Goal: Transaction & Acquisition: Purchase product/service

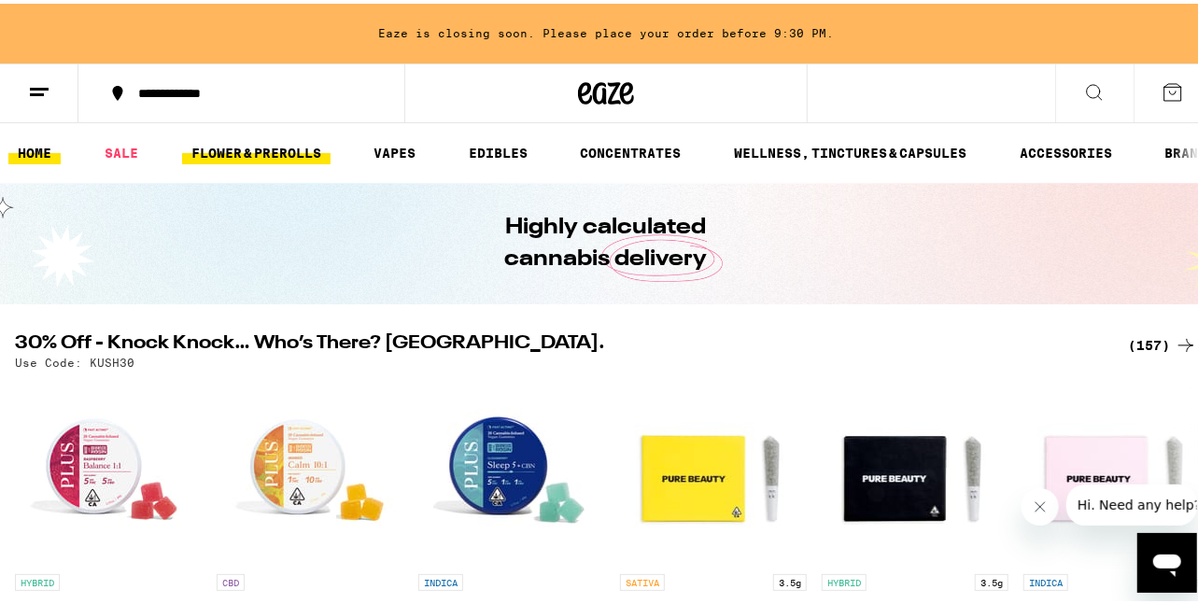
click at [271, 149] on link "FLOWER & PREROLLS" at bounding box center [256, 149] width 148 height 22
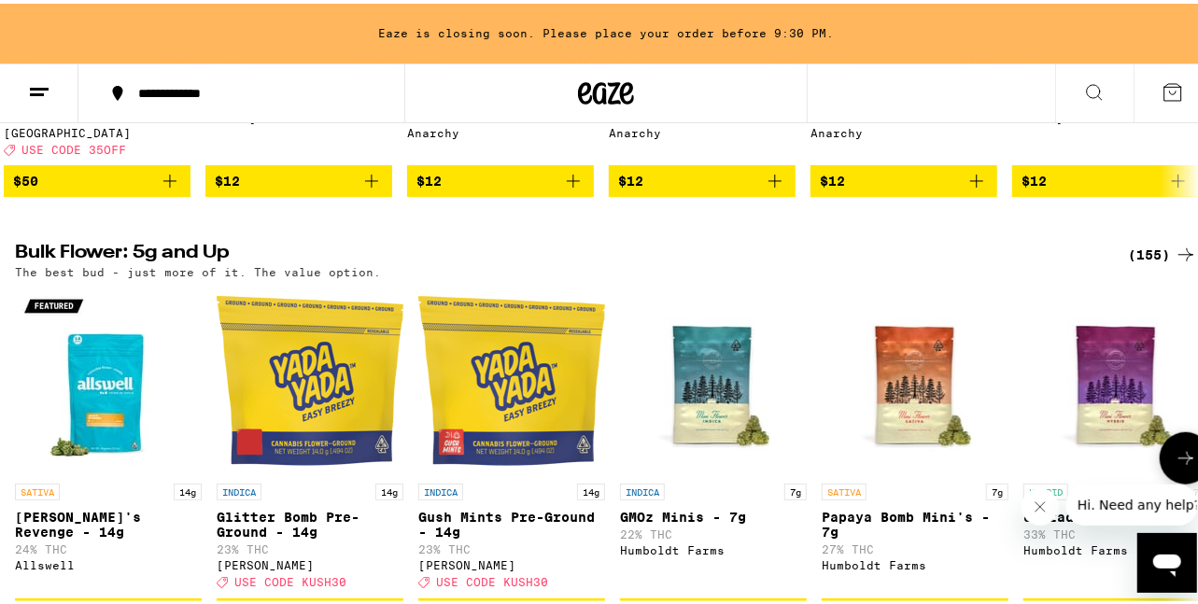
scroll to position [513, 0]
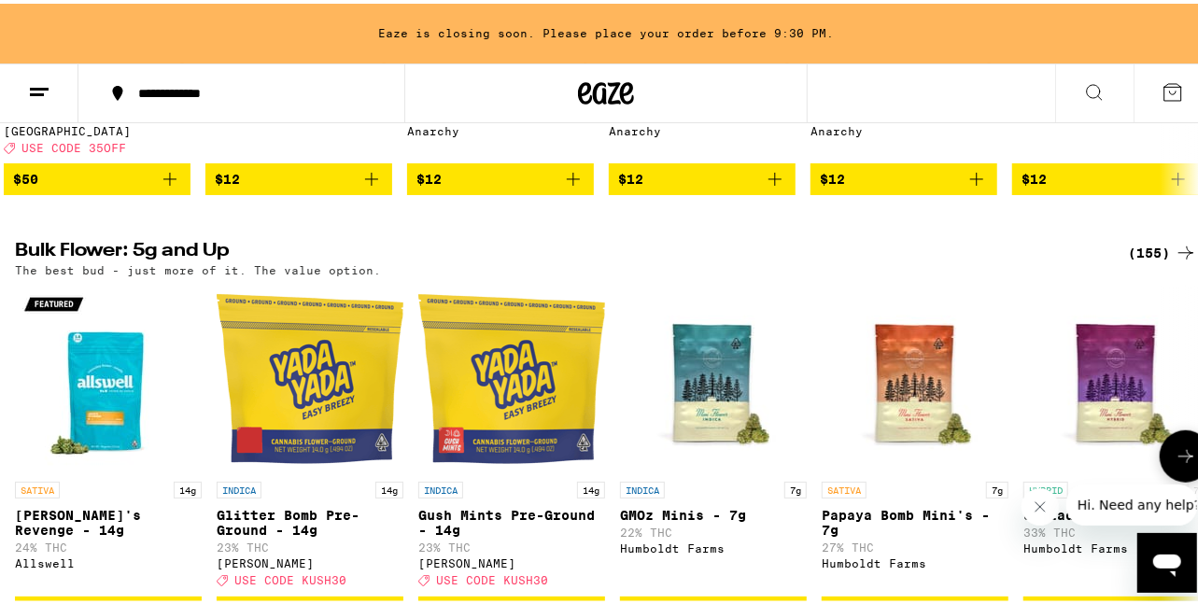
click at [1174, 461] on icon at bounding box center [1185, 453] width 22 height 22
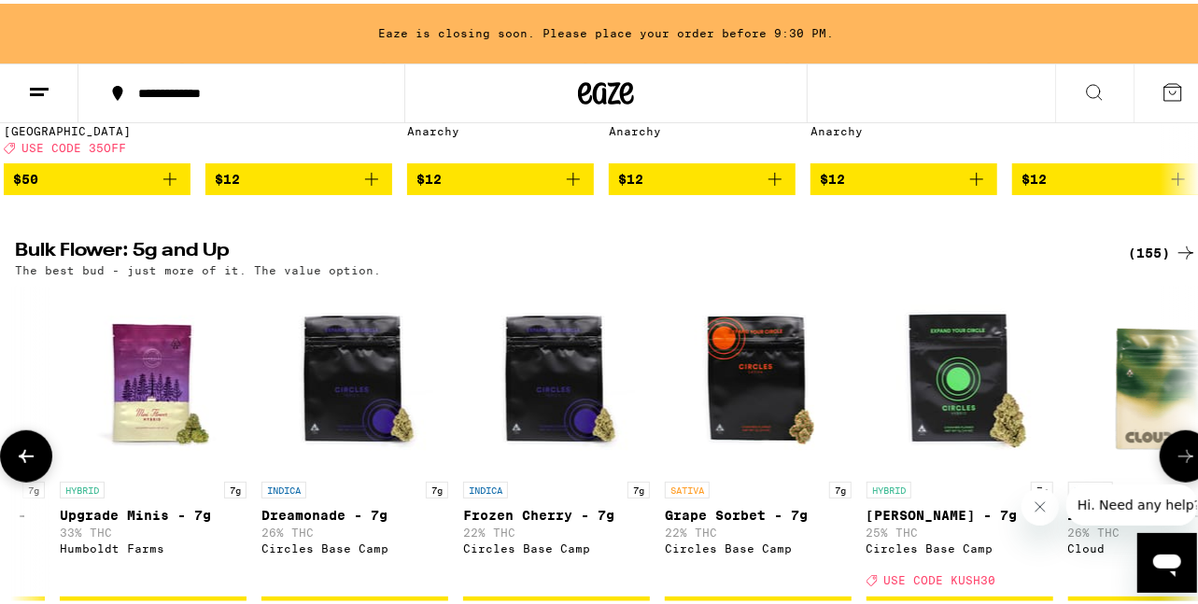
click at [1174, 461] on icon at bounding box center [1185, 453] width 22 height 22
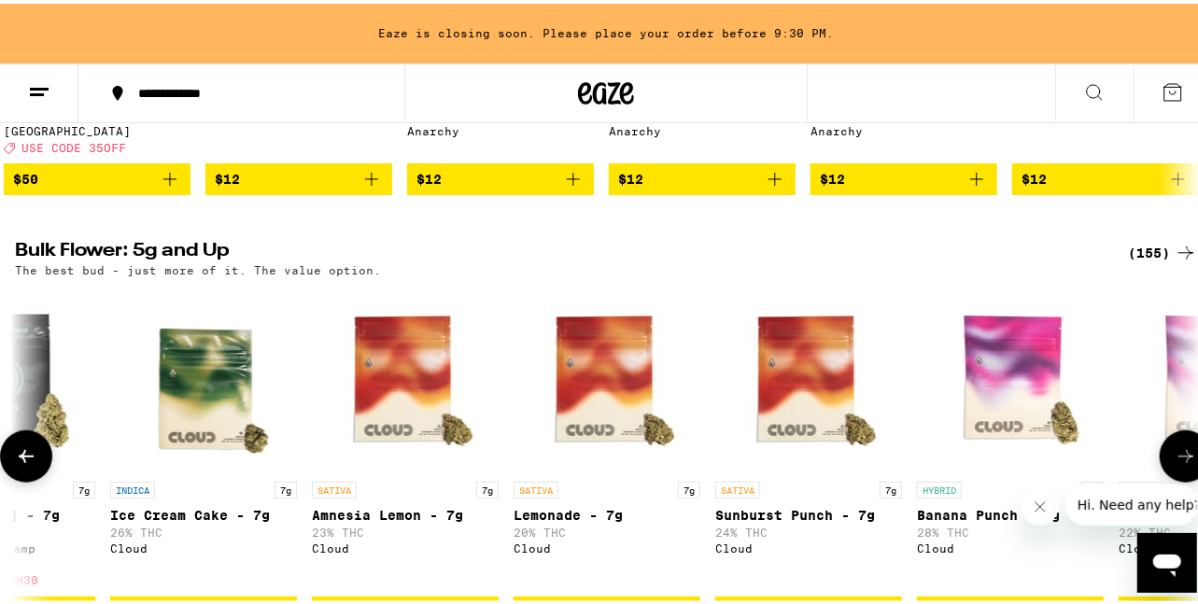
click at [1174, 461] on icon at bounding box center [1185, 453] width 22 height 22
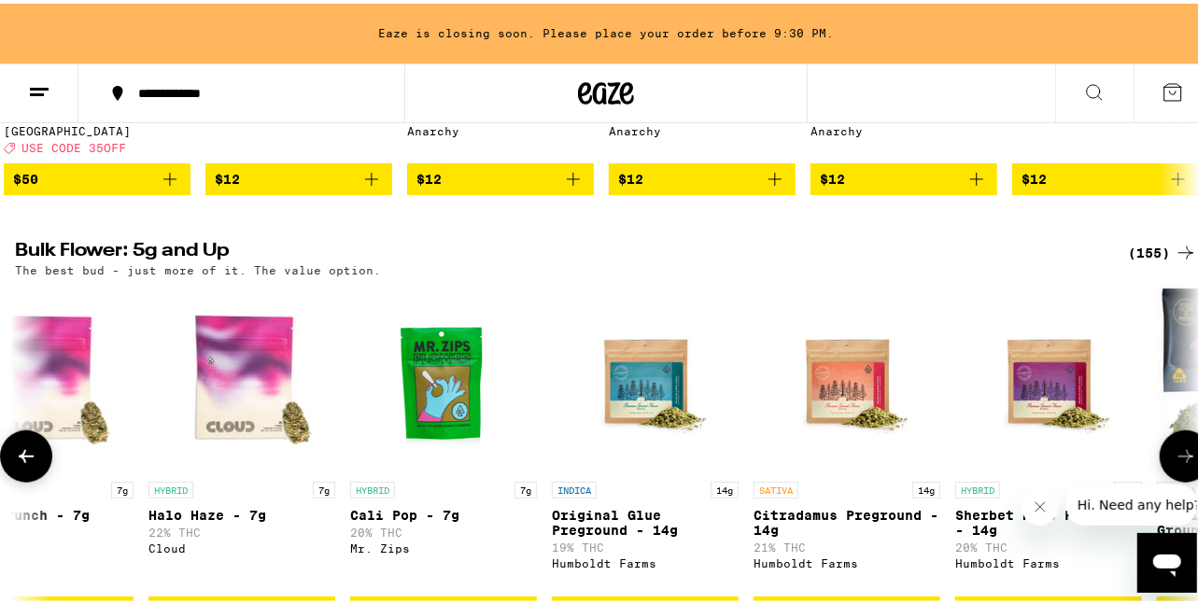
click at [1174, 461] on icon at bounding box center [1185, 453] width 22 height 22
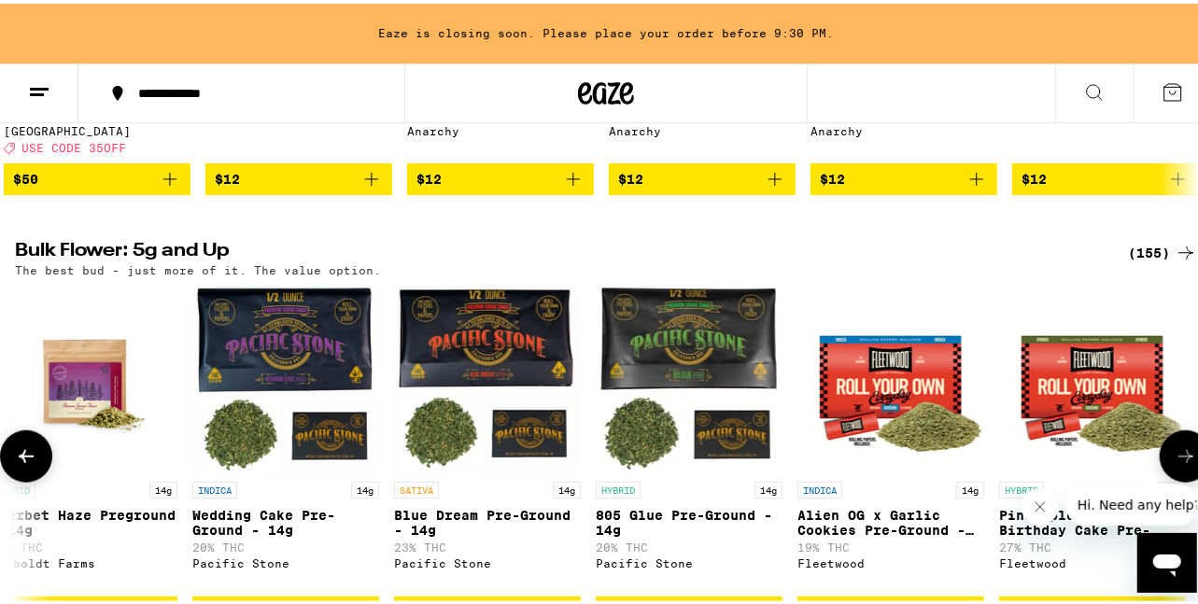
click at [1174, 461] on icon at bounding box center [1185, 453] width 22 height 22
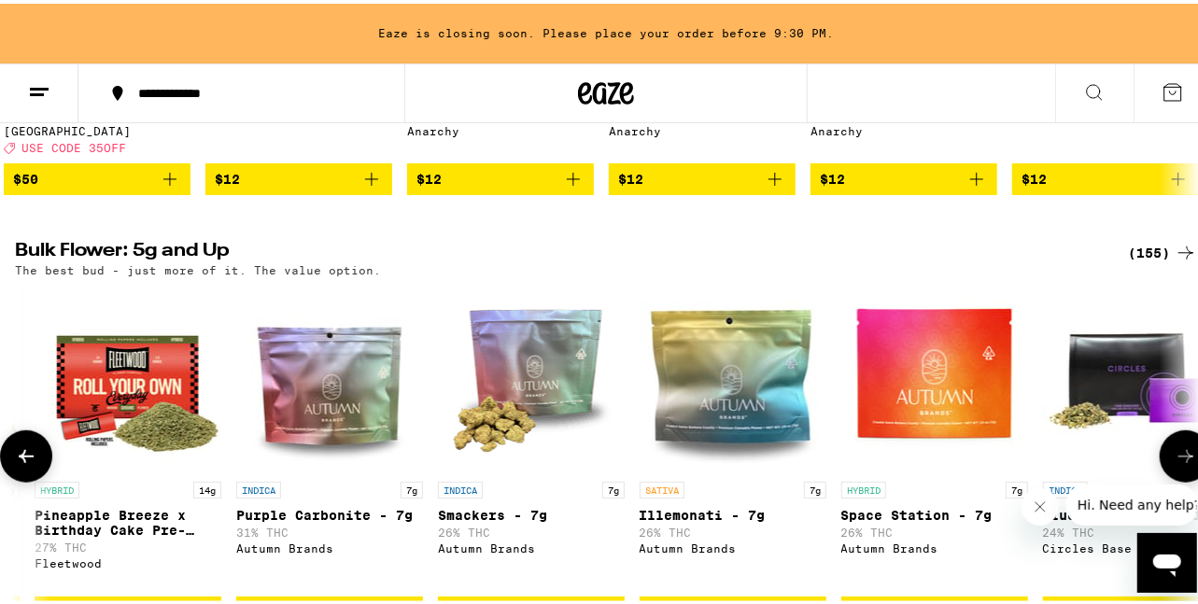
click at [1174, 461] on icon at bounding box center [1185, 453] width 22 height 22
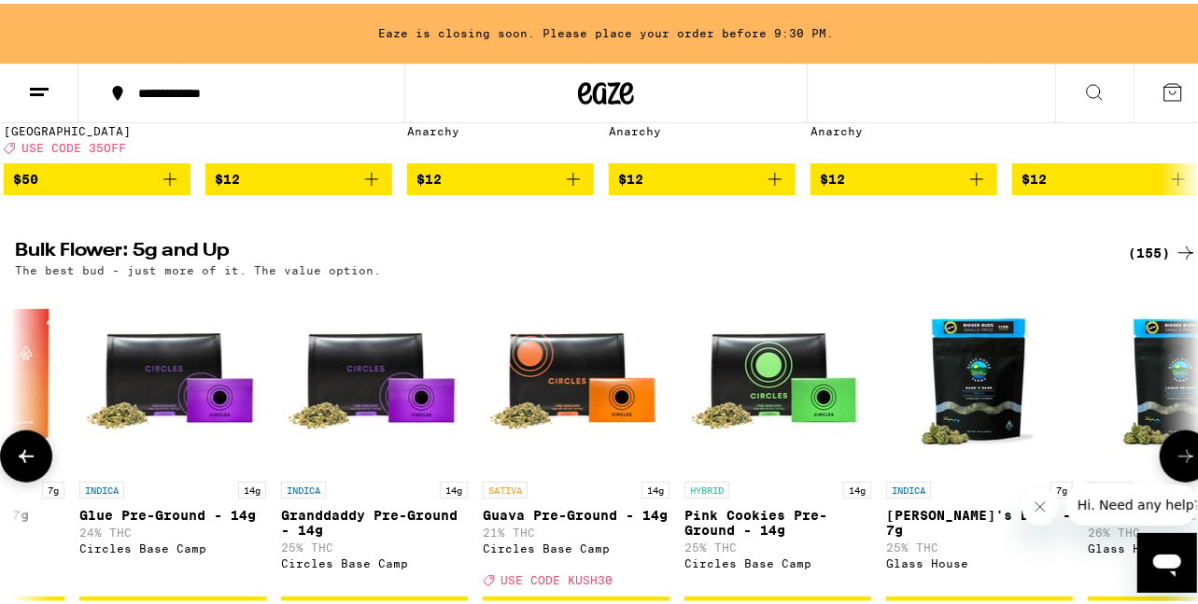
click at [1174, 461] on icon at bounding box center [1185, 453] width 22 height 22
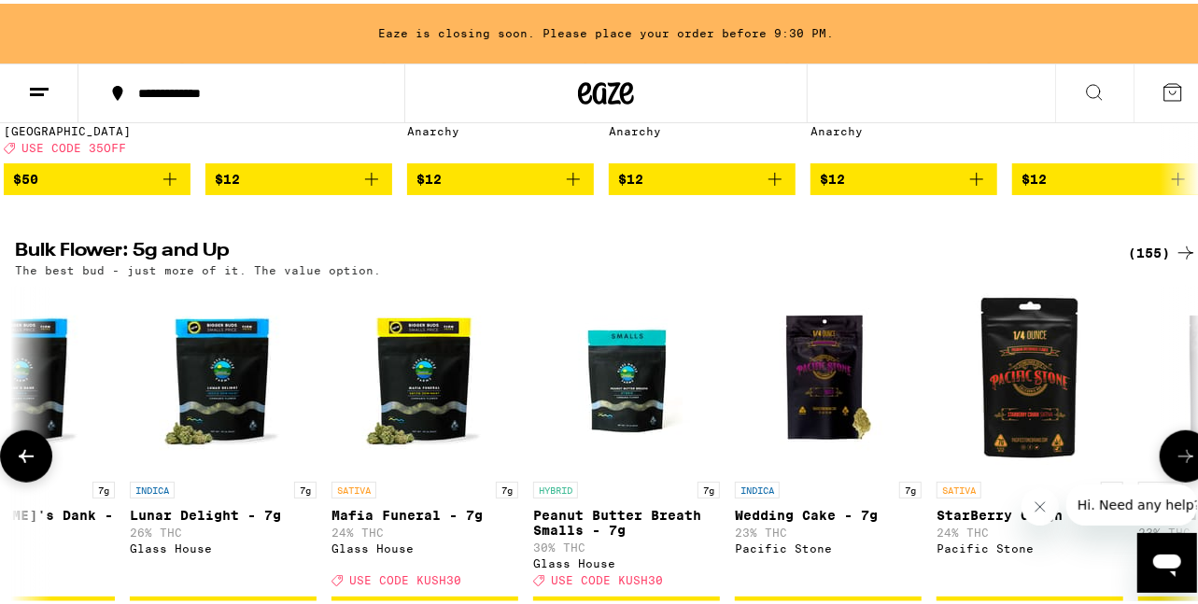
scroll to position [0, 6748]
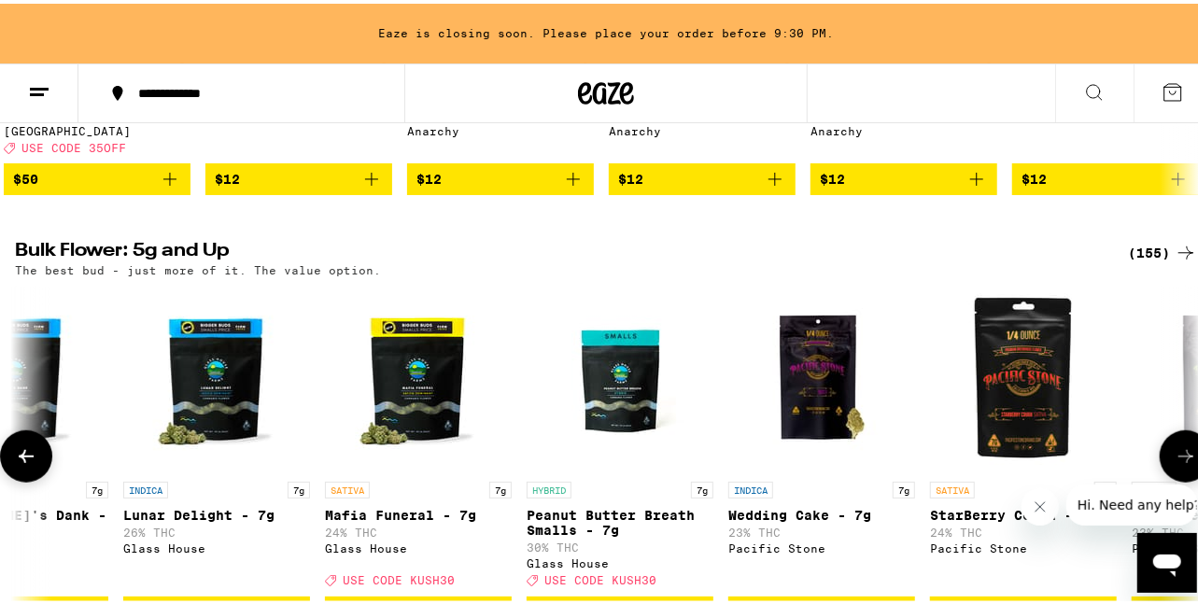
click at [1174, 461] on icon at bounding box center [1185, 453] width 22 height 22
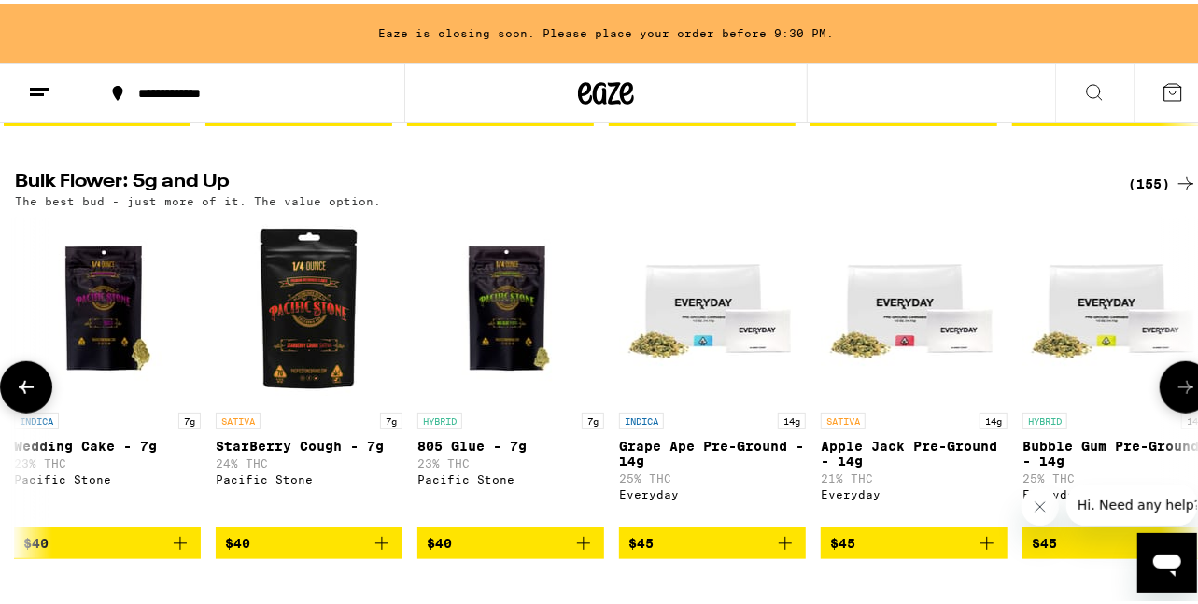
scroll to position [0, 7460]
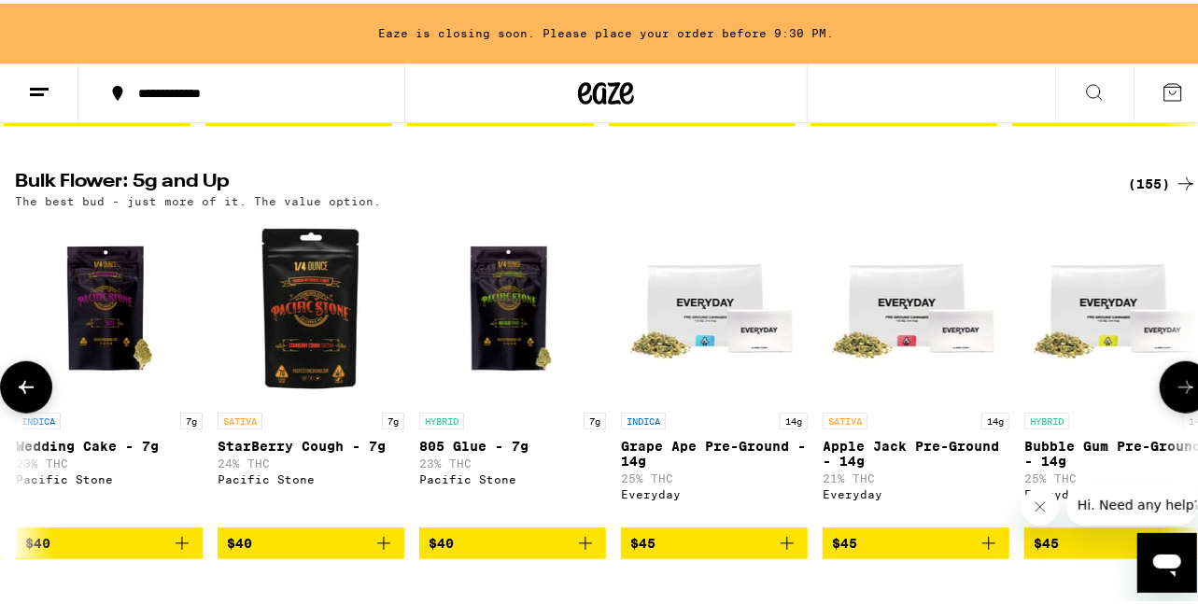
click at [536, 551] on span "$40" at bounding box center [513, 539] width 168 height 22
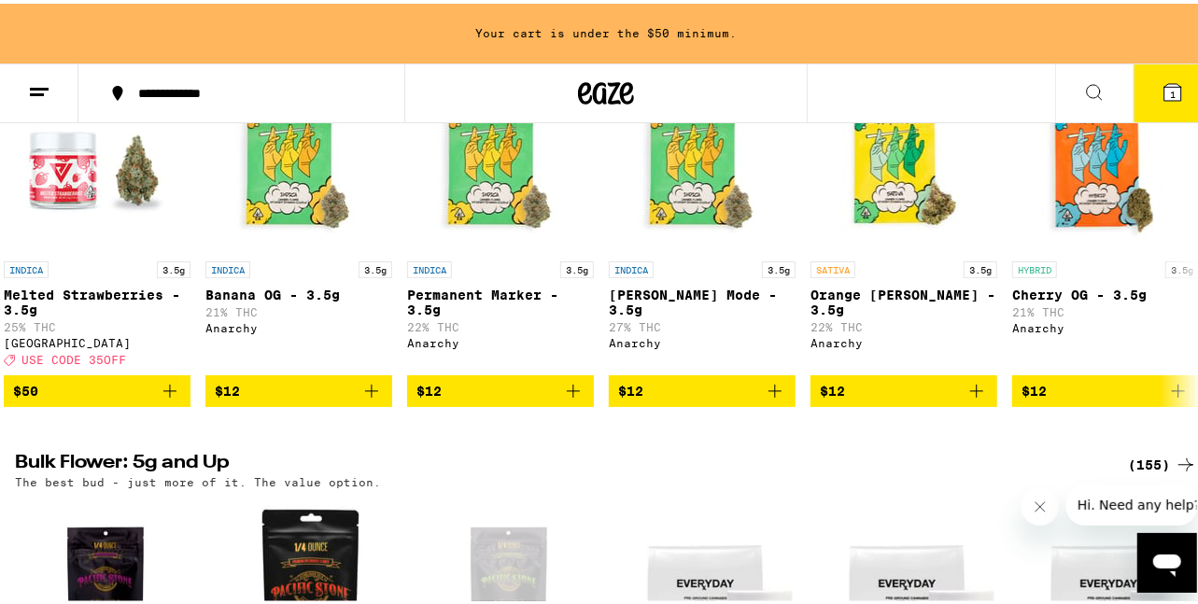
scroll to position [0, 0]
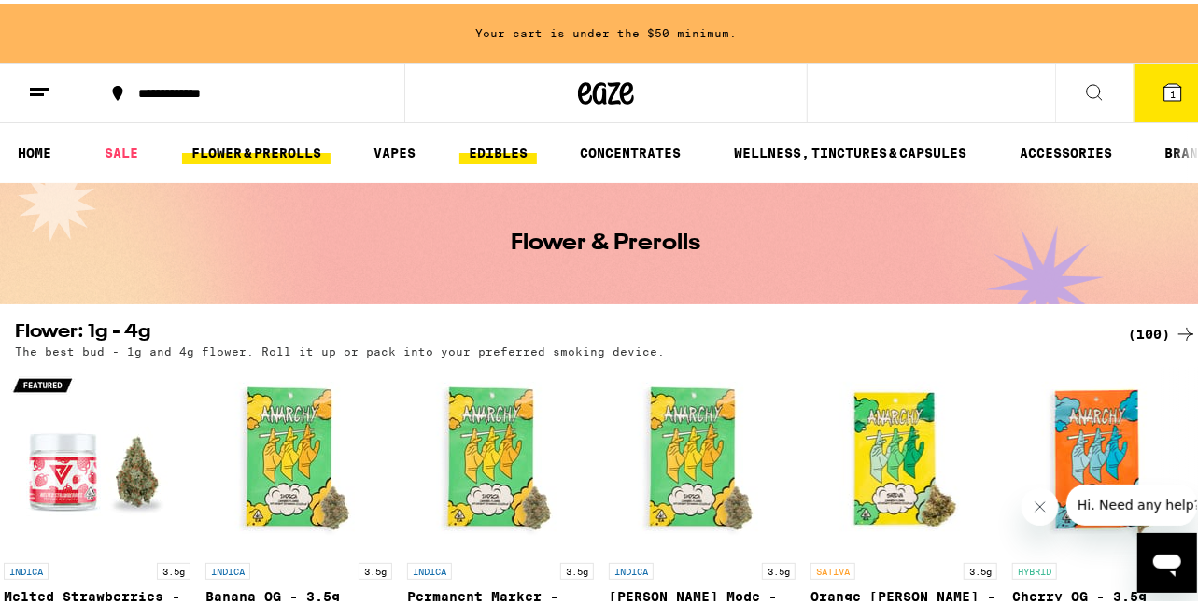
click at [507, 149] on link "EDIBLES" at bounding box center [497, 149] width 77 height 22
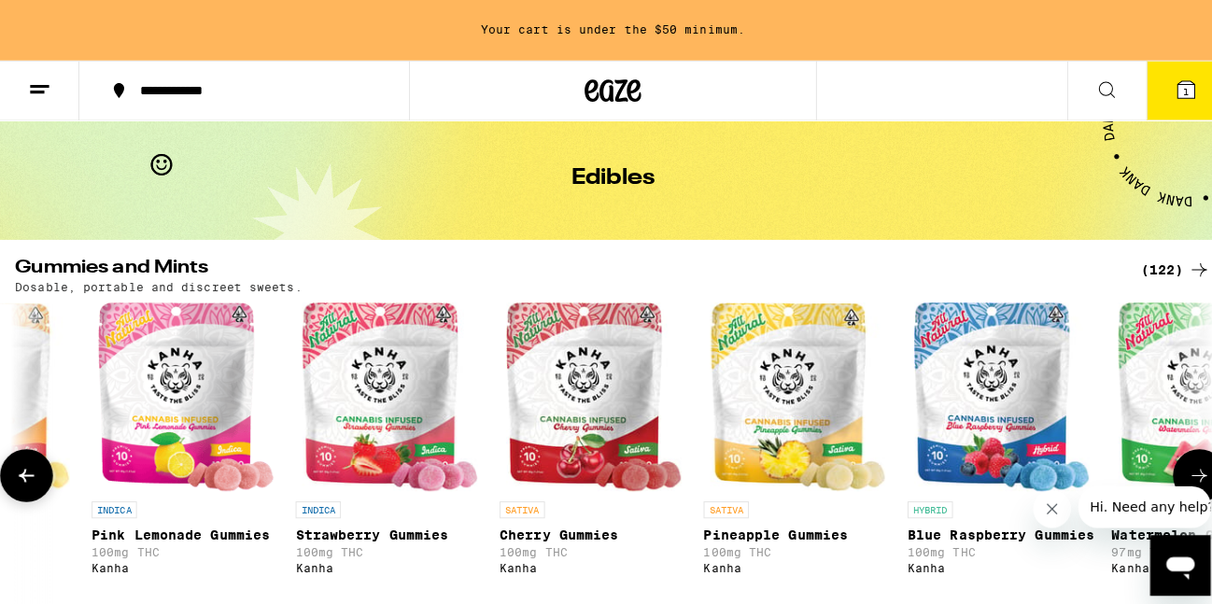
scroll to position [135, 0]
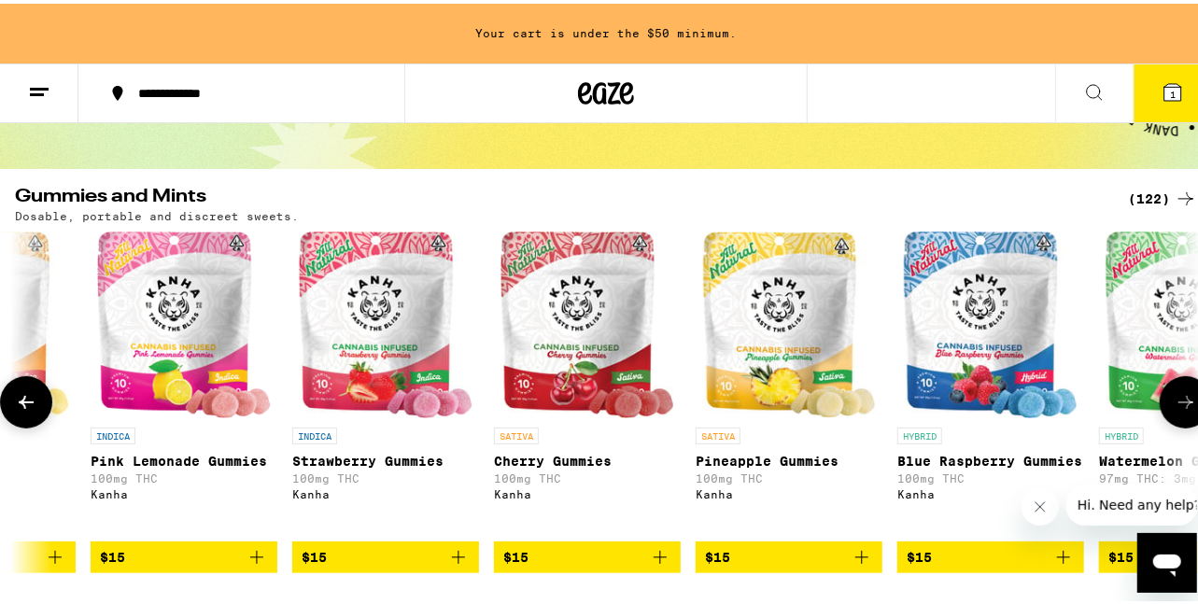
click at [869, 562] on icon "Add to bag" at bounding box center [861, 553] width 22 height 22
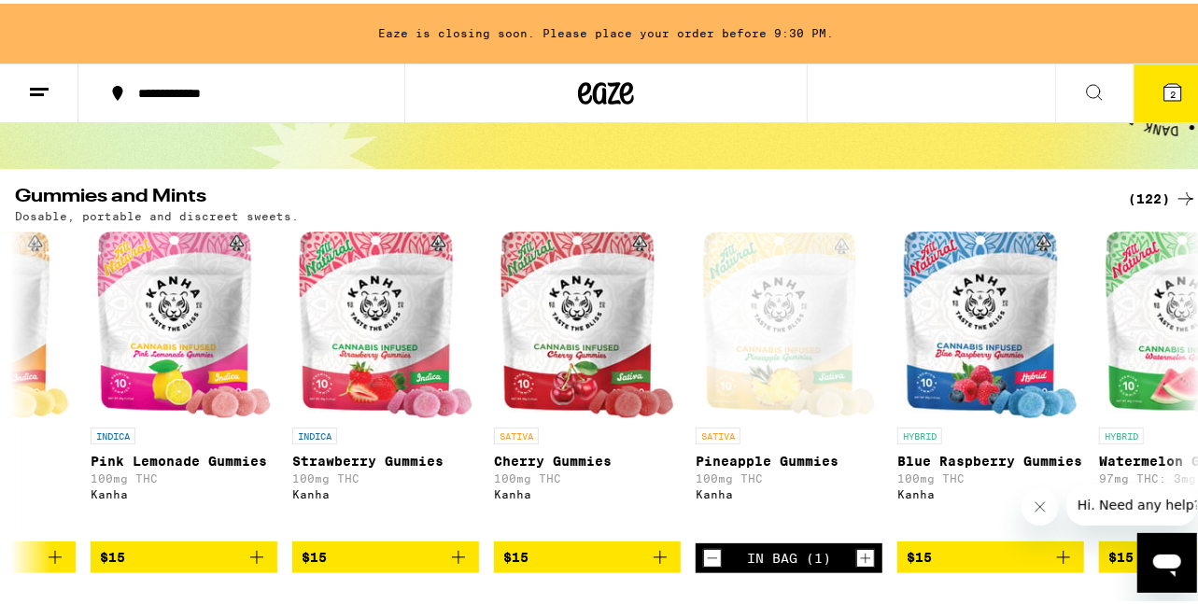
click at [1172, 84] on button "2" at bounding box center [1172, 90] width 78 height 58
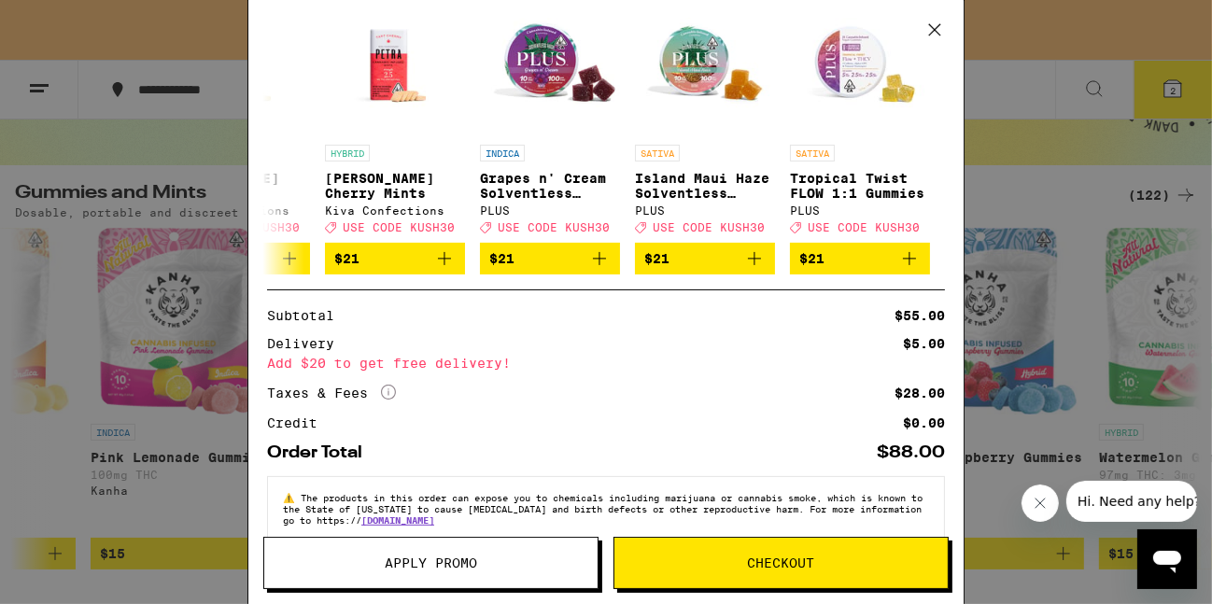
scroll to position [347, 0]
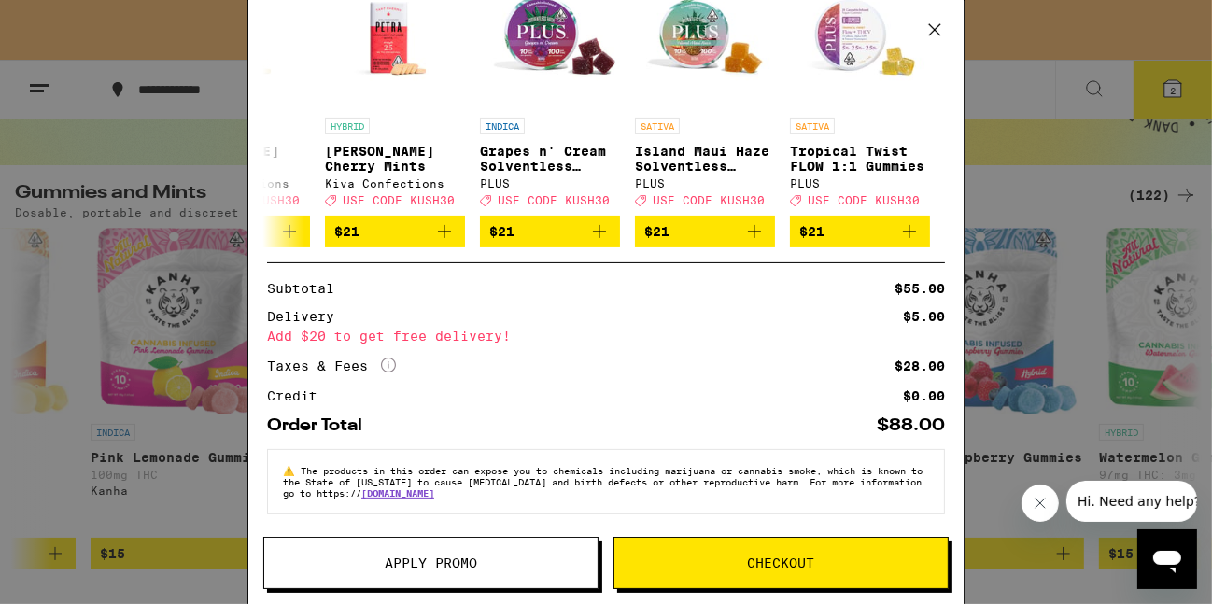
click at [796, 569] on span "Checkout" at bounding box center [781, 562] width 67 height 13
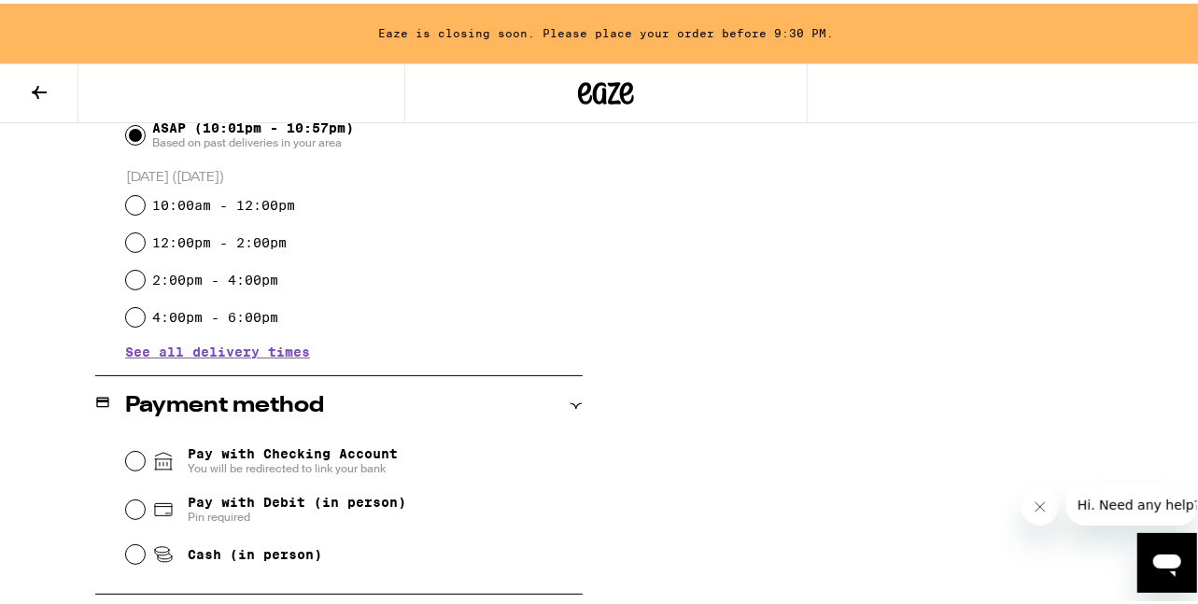
scroll to position [553, 0]
click at [126, 506] on input "Pay with Debit (in person) Pin required" at bounding box center [135, 505] width 19 height 19
radio input "true"
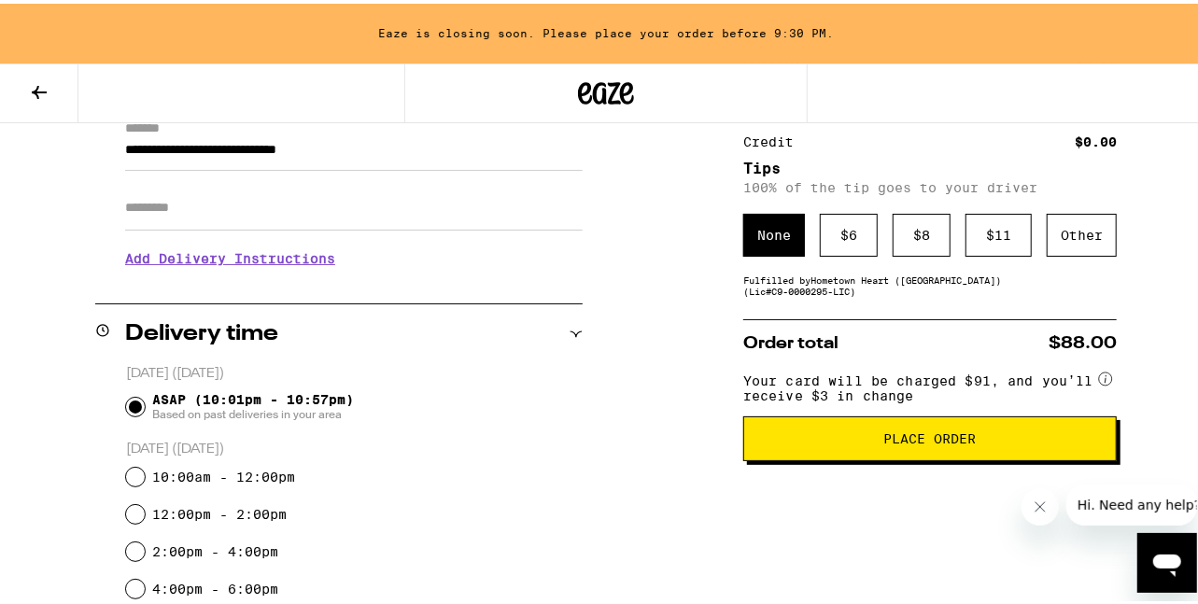
scroll to position [275, 0]
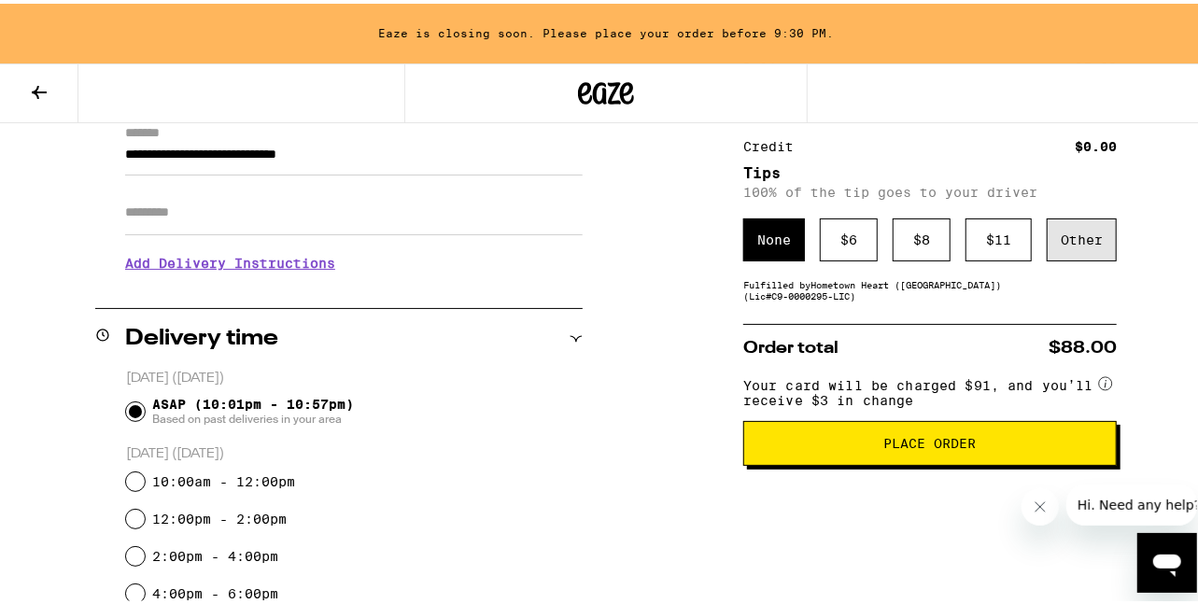
click at [1071, 247] on div "Other" at bounding box center [1082, 236] width 70 height 43
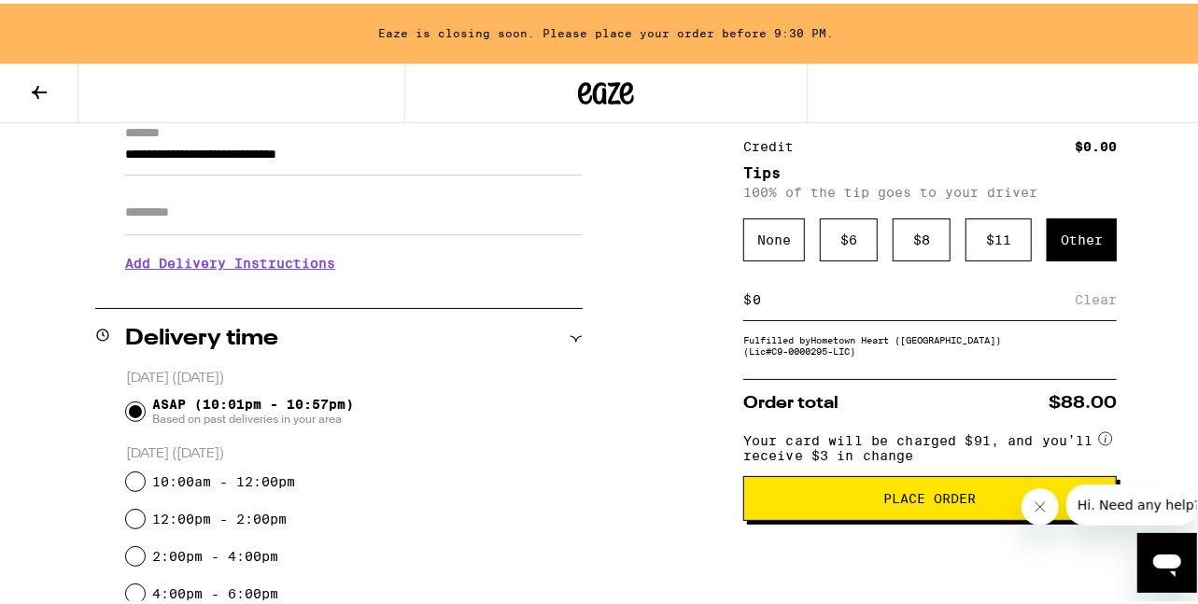
type input "4"
drag, startPoint x: 779, startPoint y: 303, endPoint x: 693, endPoint y: 289, distance: 87.0
click at [693, 289] on div "**********" at bounding box center [606, 536] width 1212 height 1052
click at [751, 246] on div "None" at bounding box center [774, 236] width 62 height 43
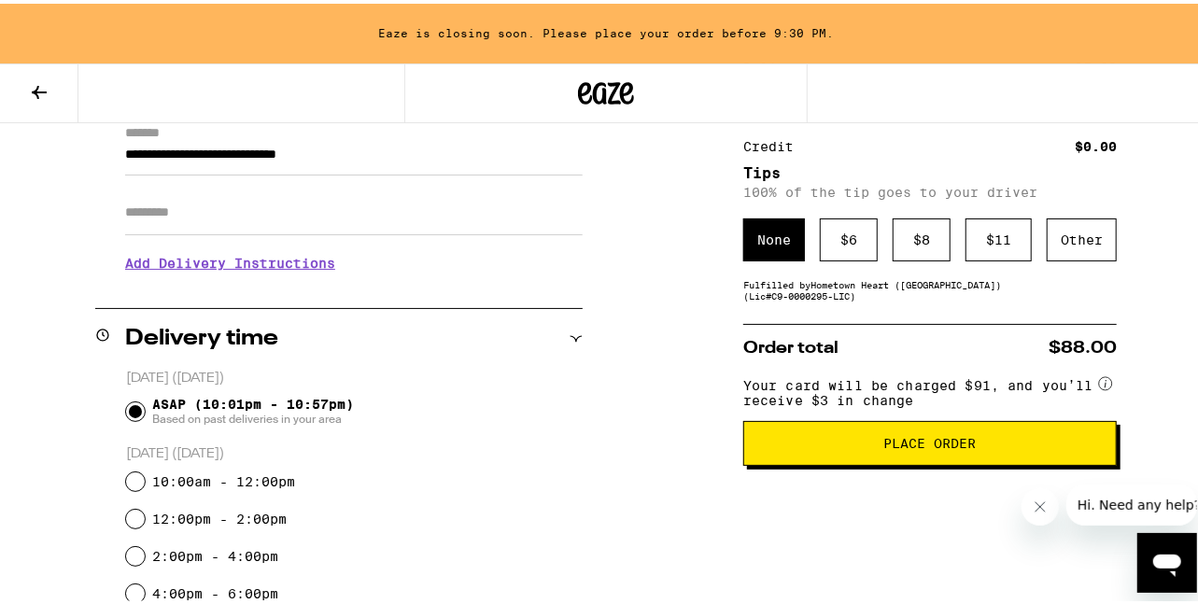
click at [783, 316] on div "Subtotal $55.00 Delivery $5.00 Add $20 to get free delivery! Taxes & Fees More …" at bounding box center [929, 536] width 373 height 1052
click at [1084, 246] on div "Other" at bounding box center [1082, 236] width 70 height 43
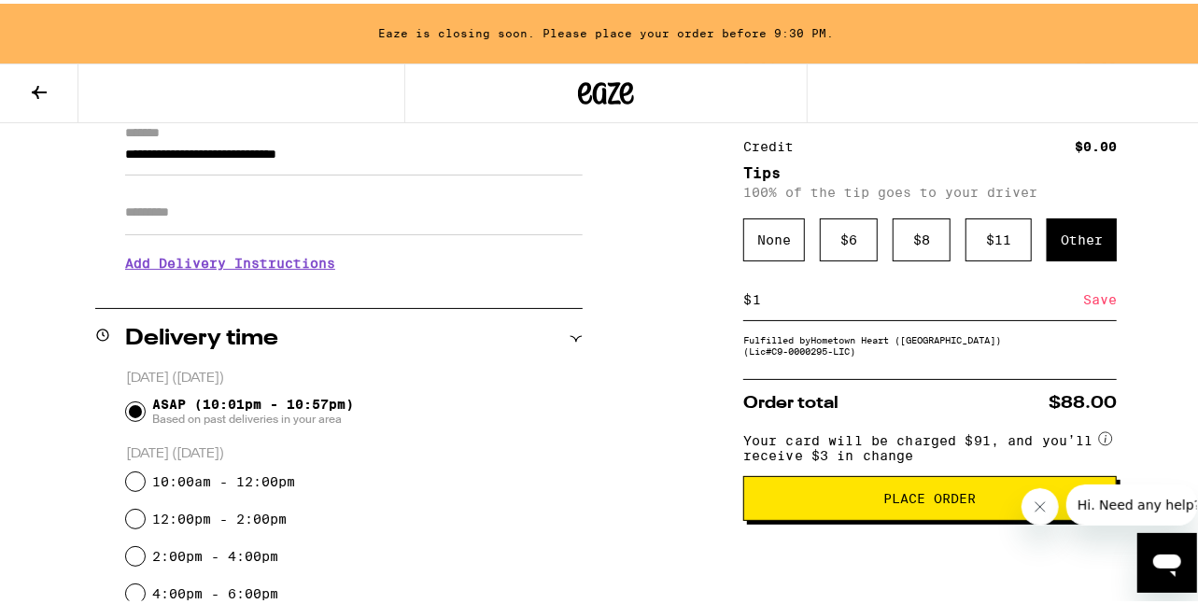
click at [1099, 297] on div "Save" at bounding box center [1100, 295] width 34 height 41
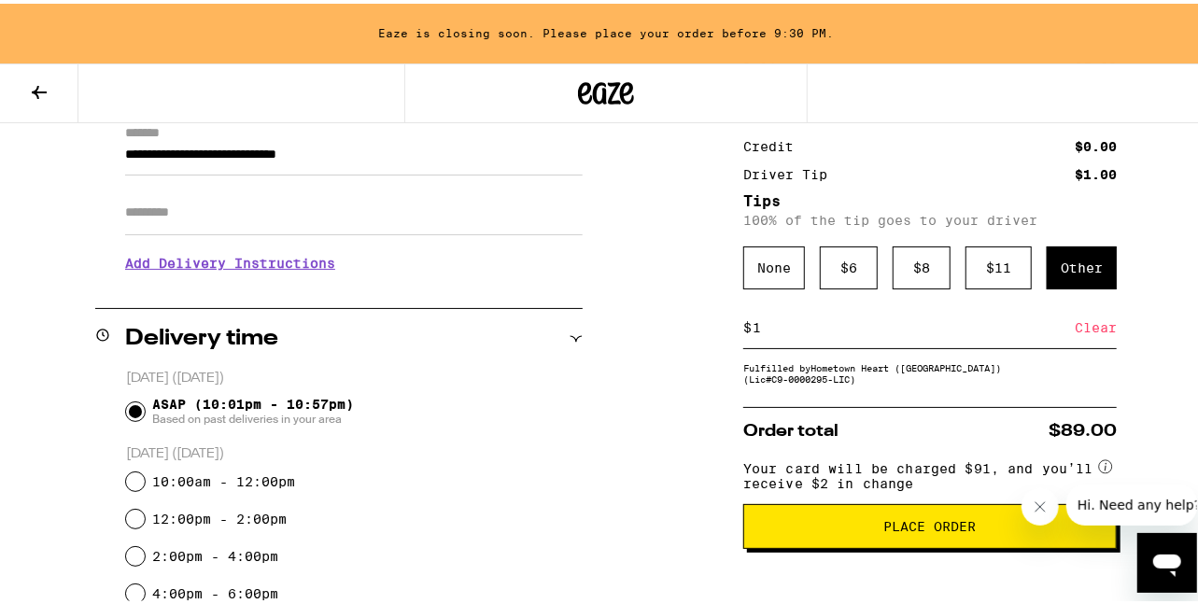
drag, startPoint x: 787, startPoint y: 332, endPoint x: 740, endPoint y: 332, distance: 46.7
click at [752, 332] on input "1" at bounding box center [913, 324] width 323 height 17
type input "4"
click at [1085, 330] on div "Save" at bounding box center [1100, 323] width 34 height 41
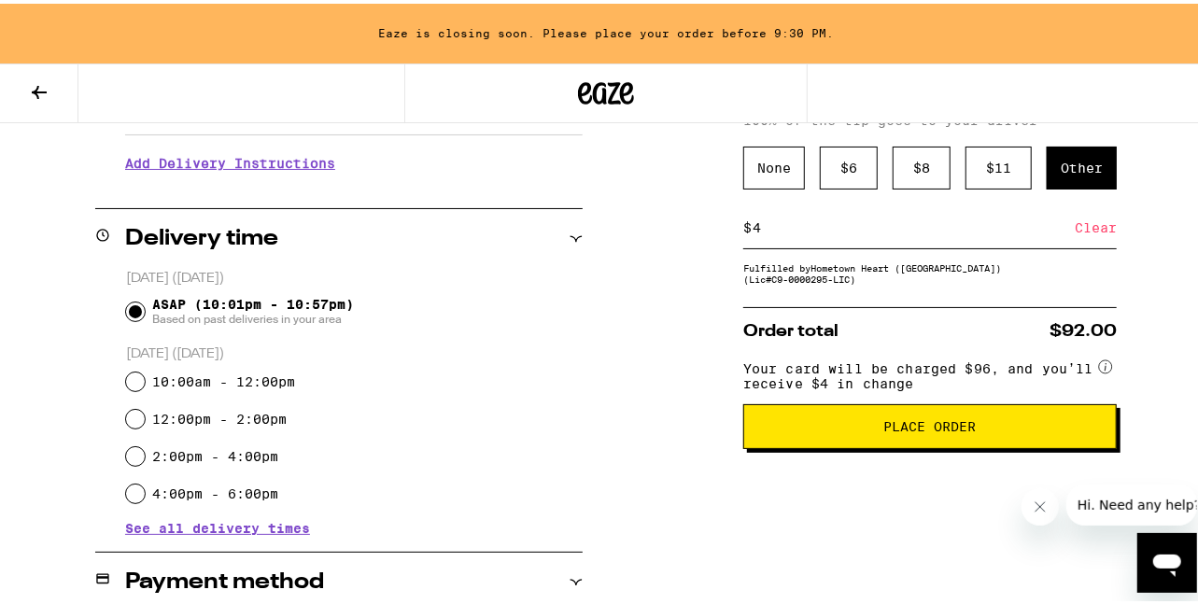
scroll to position [377, 0]
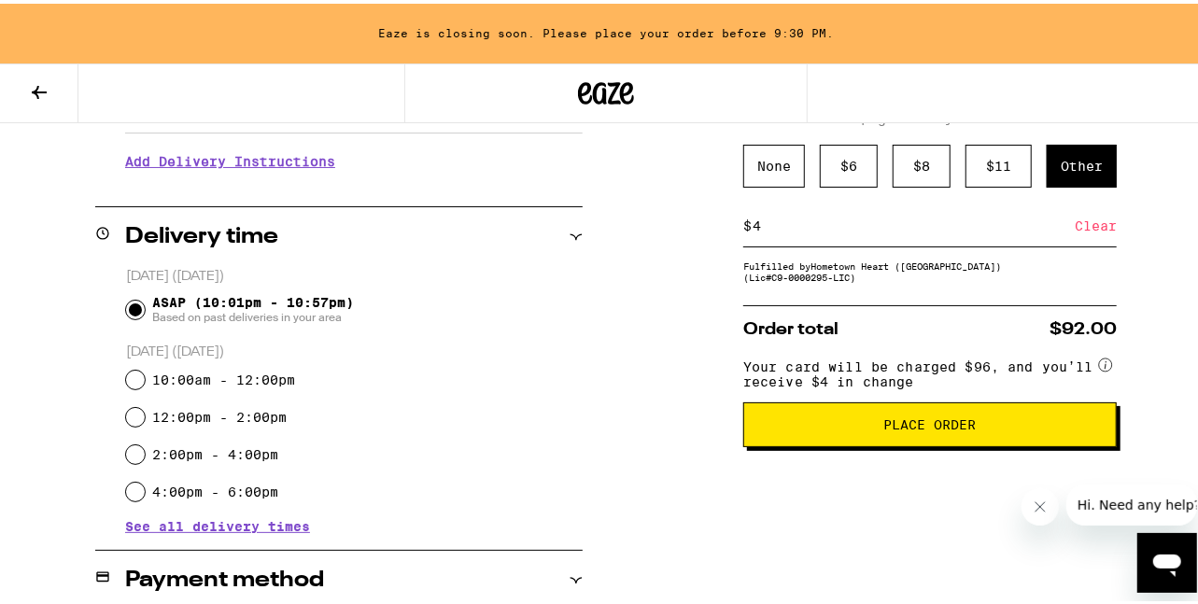
click at [780, 226] on input "4" at bounding box center [913, 222] width 323 height 17
type input "3"
click at [1094, 229] on div "Save" at bounding box center [1100, 222] width 34 height 41
click at [765, 151] on div "None" at bounding box center [774, 162] width 62 height 43
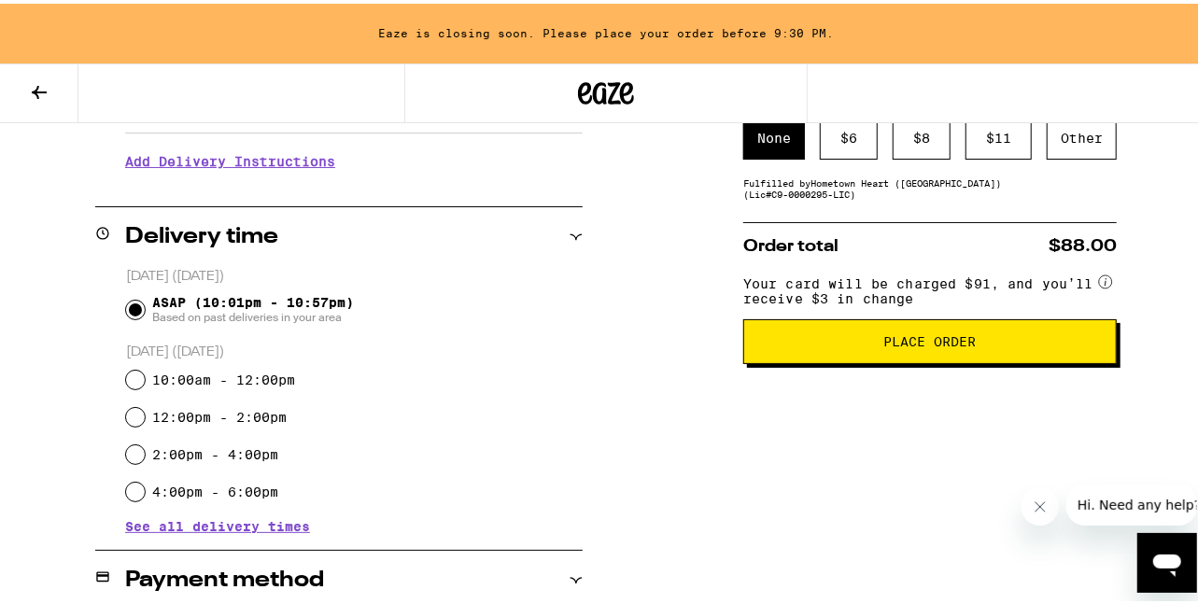
scroll to position [186, 0]
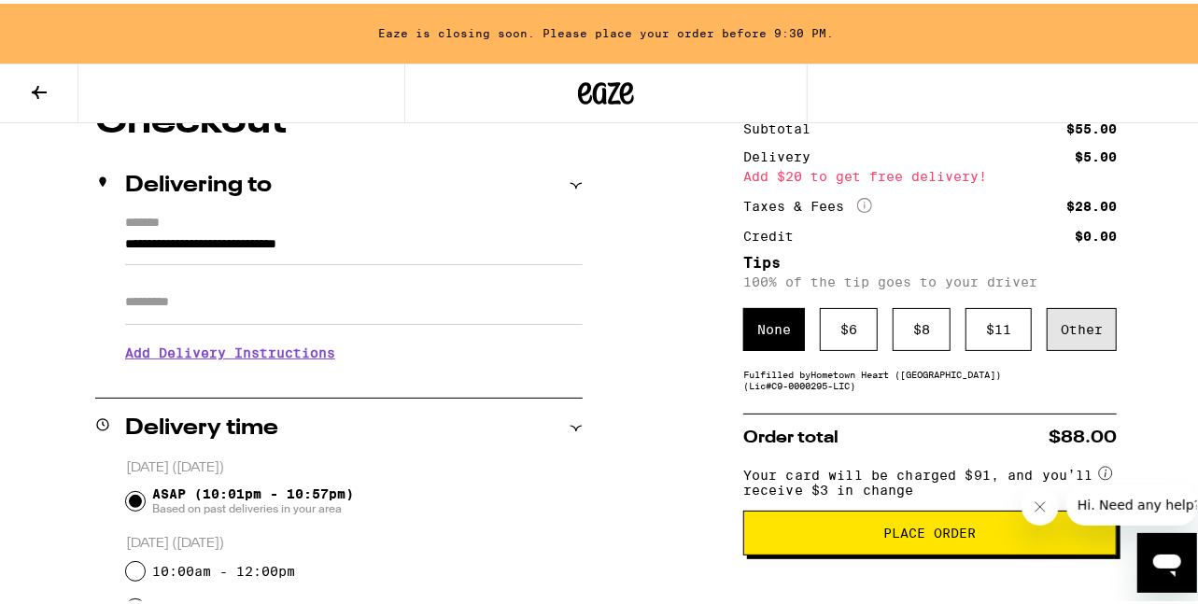
click at [1080, 324] on div "Other" at bounding box center [1082, 325] width 70 height 43
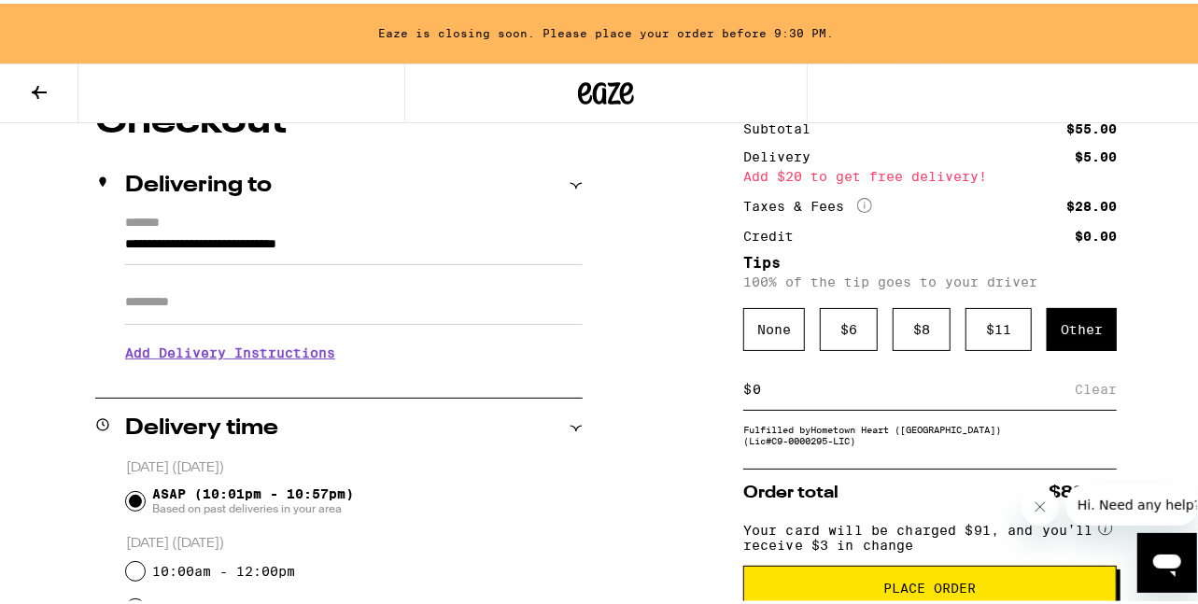
click at [780, 390] on input at bounding box center [913, 385] width 323 height 17
type input "3"
click at [1090, 390] on div "Save" at bounding box center [1100, 385] width 34 height 41
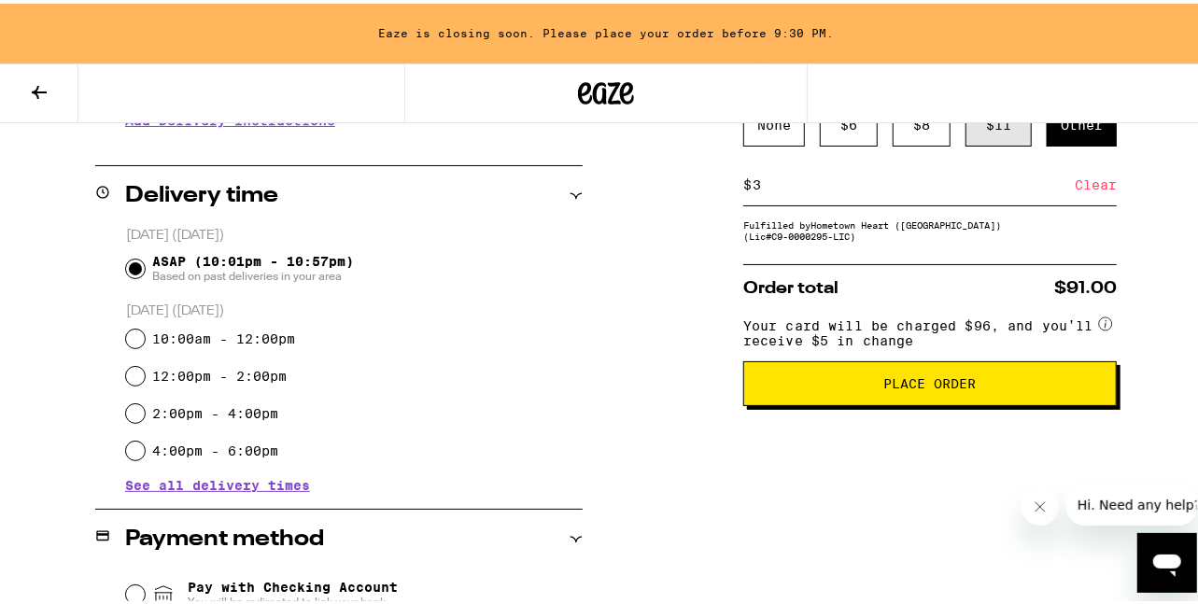
scroll to position [417, 0]
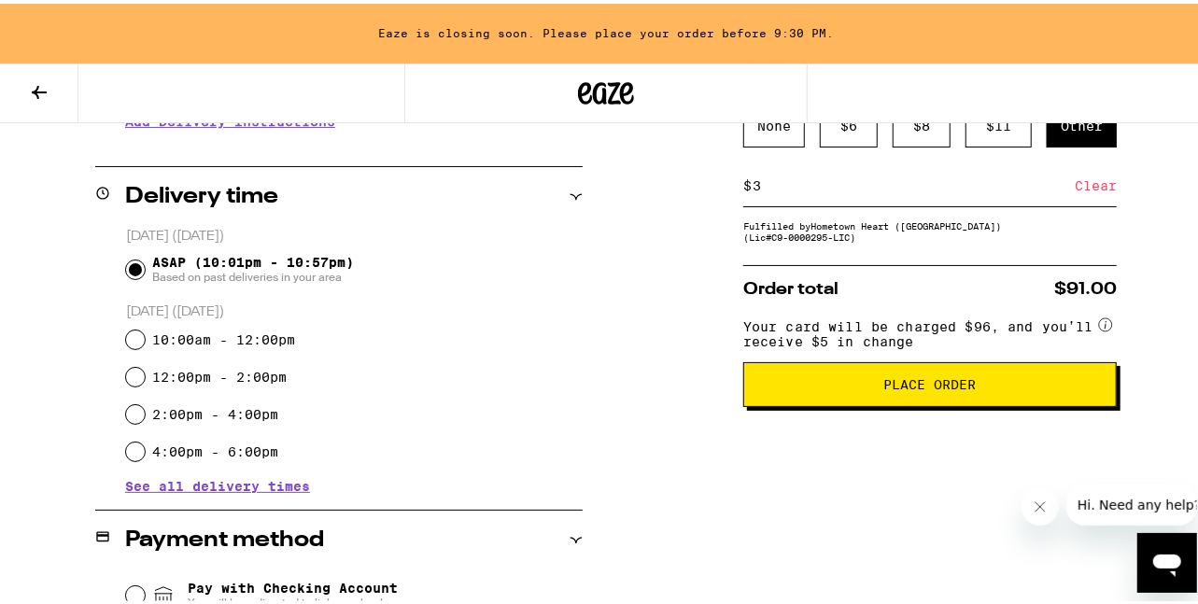
click at [763, 182] on input "3" at bounding box center [913, 182] width 323 height 17
type input "4"
click at [1095, 191] on div "Save" at bounding box center [1100, 182] width 34 height 41
click at [952, 387] on span "Place Order" at bounding box center [930, 380] width 92 height 13
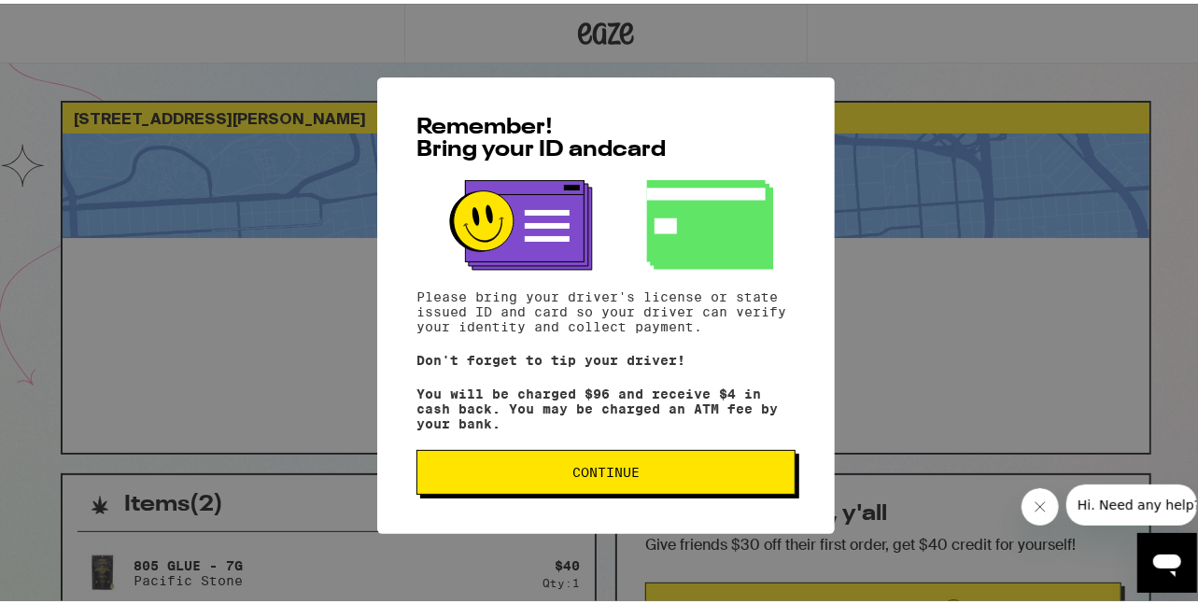
click at [605, 475] on span "Continue" at bounding box center [605, 468] width 67 height 13
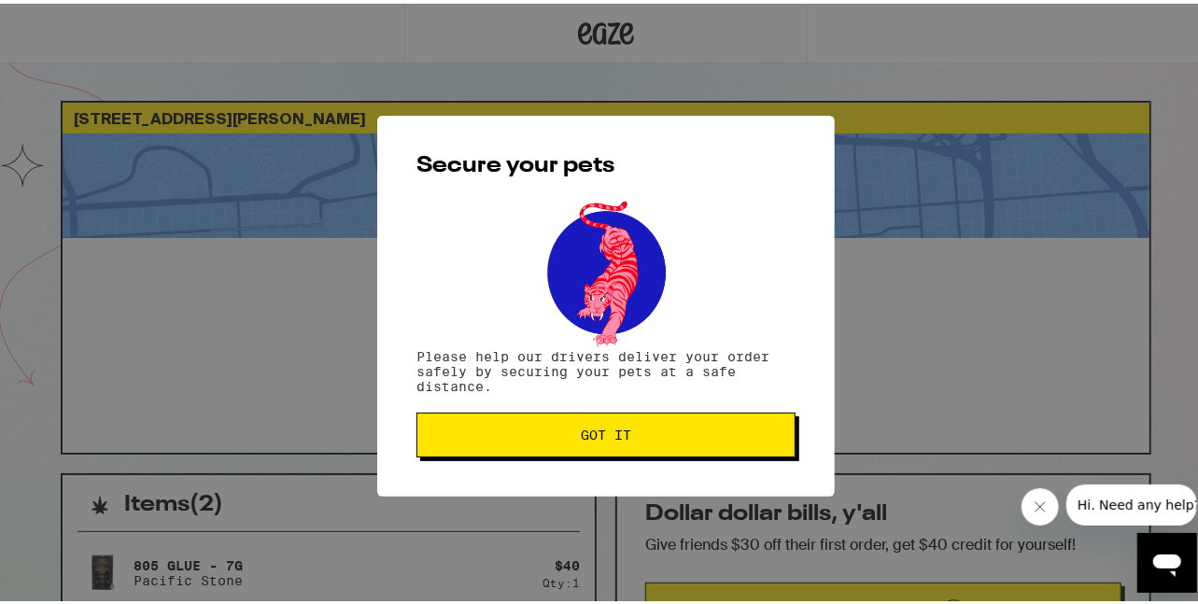
click at [0, 344] on div "Secure your pets Please help our drivers deliver your order safely by securing …" at bounding box center [606, 302] width 1212 height 604
